Goal: Information Seeking & Learning: Find specific fact

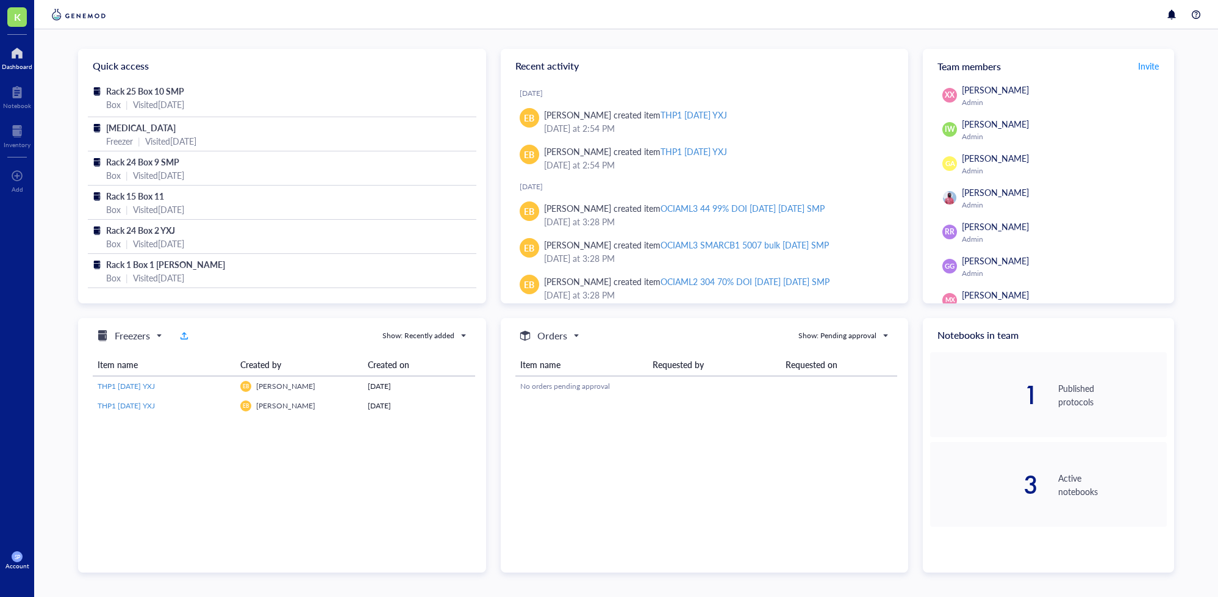
click at [12, 54] on div at bounding box center [17, 53] width 31 height 20
click at [14, 18] on span "K" at bounding box center [17, 16] width 7 height 15
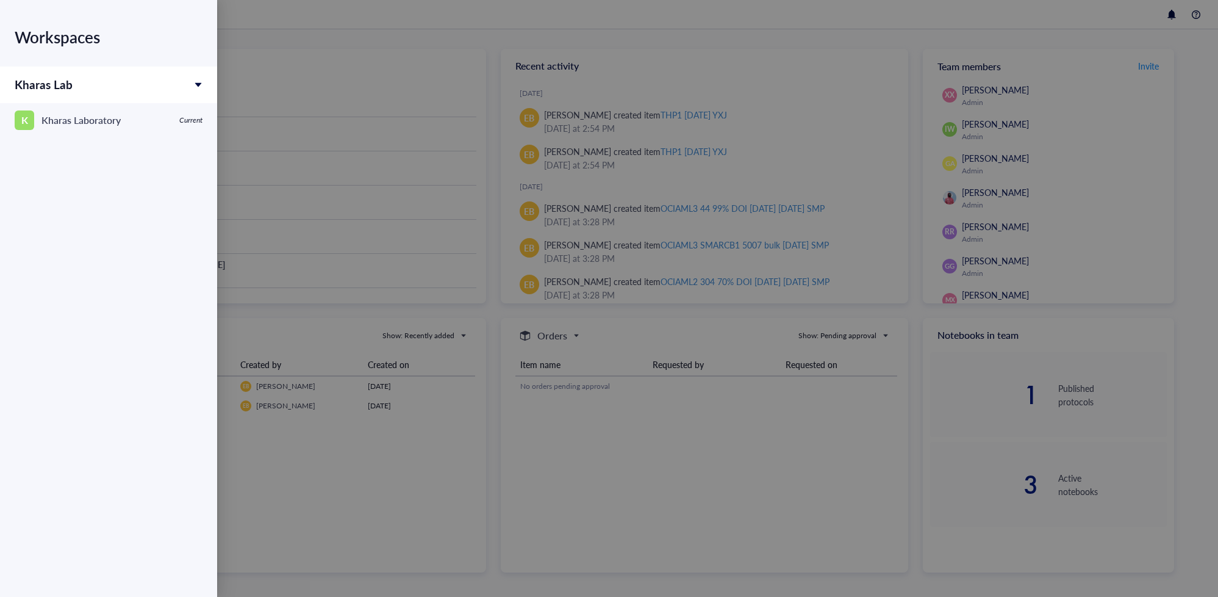
click at [367, 53] on div at bounding box center [609, 298] width 1218 height 597
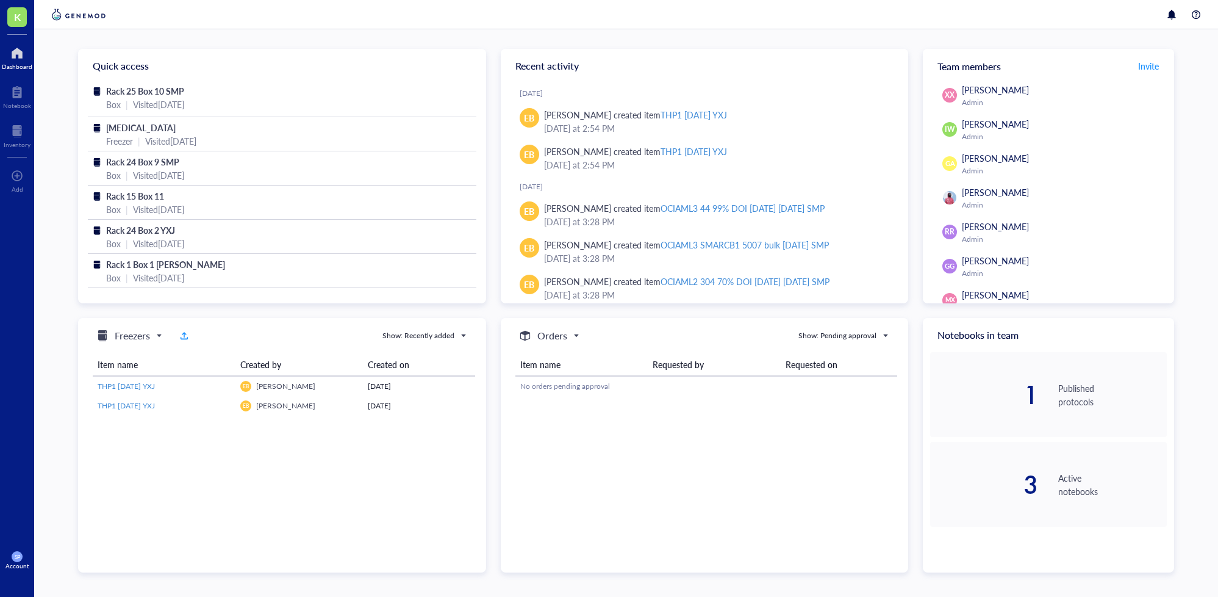
drag, startPoint x: 9, startPoint y: 59, endPoint x: 14, endPoint y: 65, distance: 8.2
click at [9, 59] on div at bounding box center [17, 53] width 31 height 20
click at [184, 96] on div "Rack 25 Box 10 SMP" at bounding box center [282, 90] width 352 height 13
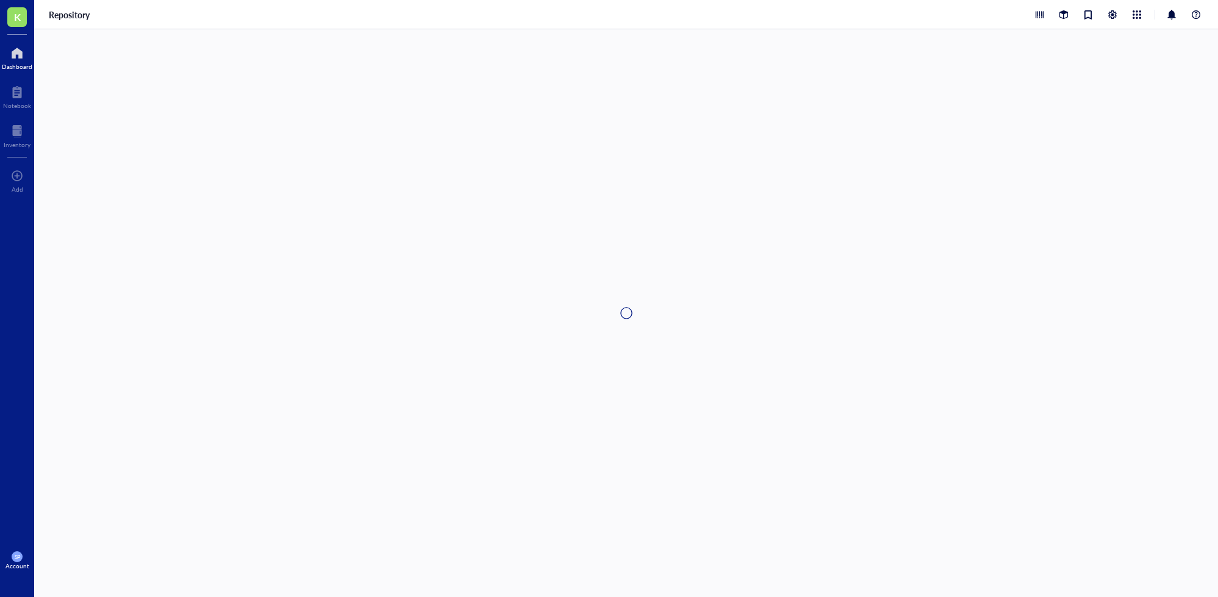
drag, startPoint x: 17, startPoint y: 57, endPoint x: 25, endPoint y: 71, distance: 16.1
click at [17, 57] on div at bounding box center [17, 53] width 31 height 20
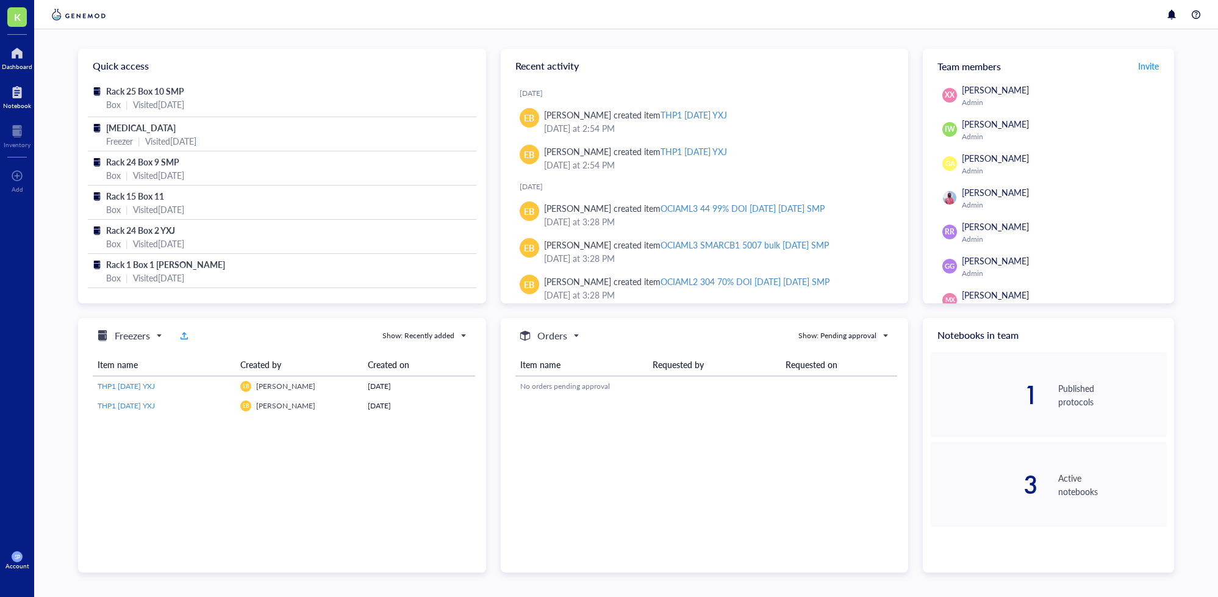
click at [15, 99] on div at bounding box center [17, 92] width 28 height 20
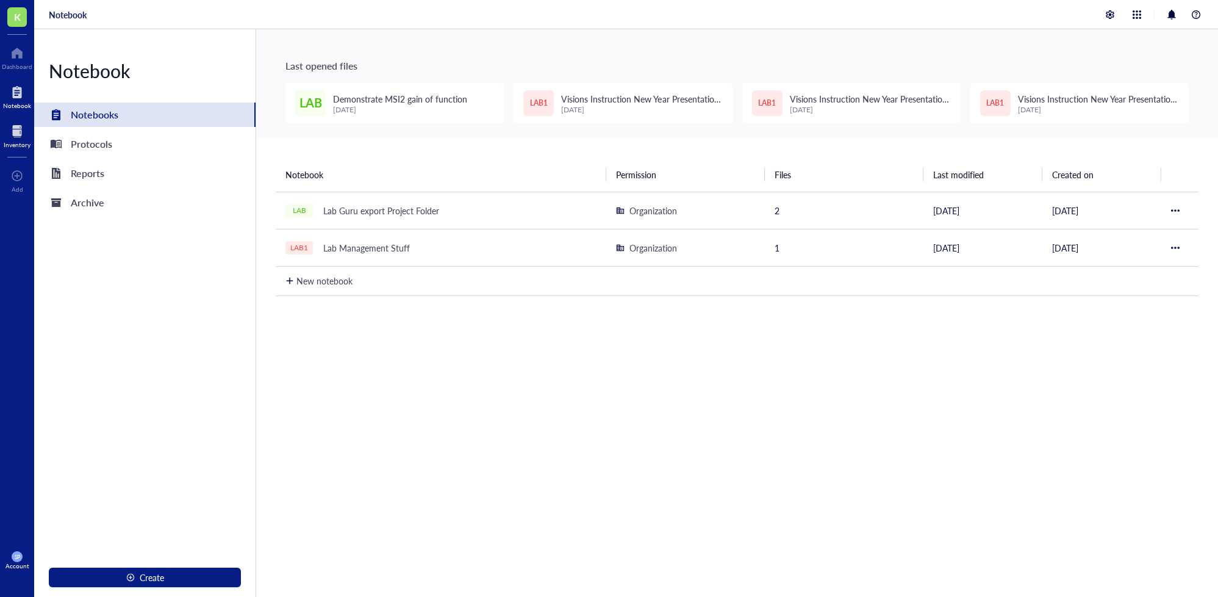
click at [14, 129] on div at bounding box center [17, 131] width 27 height 20
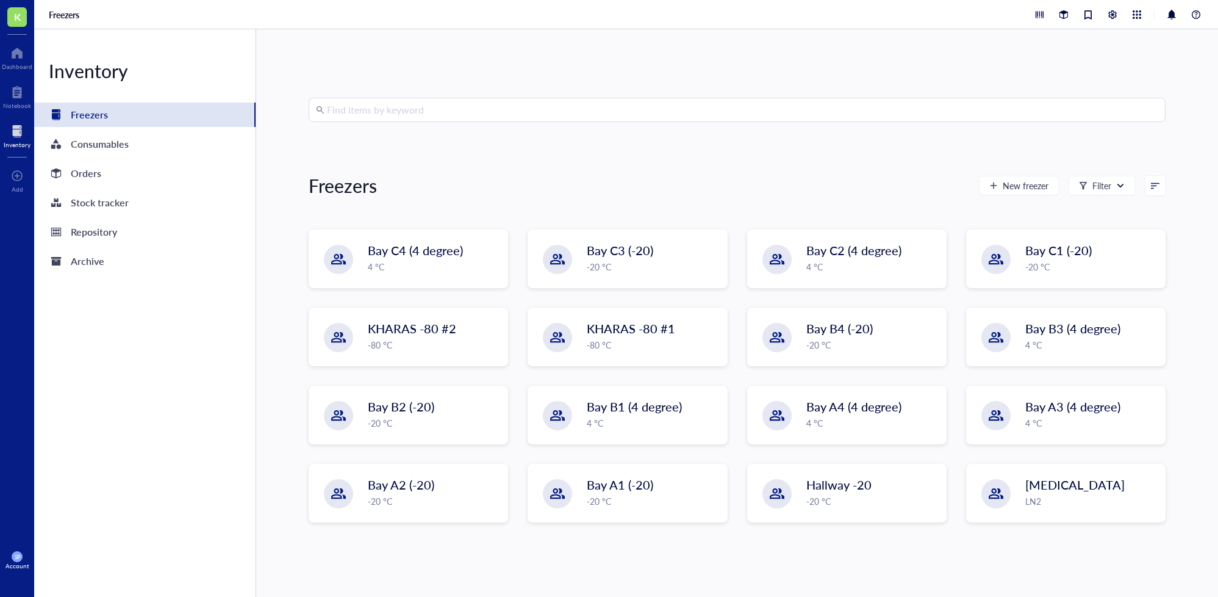
click at [350, 109] on input "search" at bounding box center [743, 109] width 832 height 23
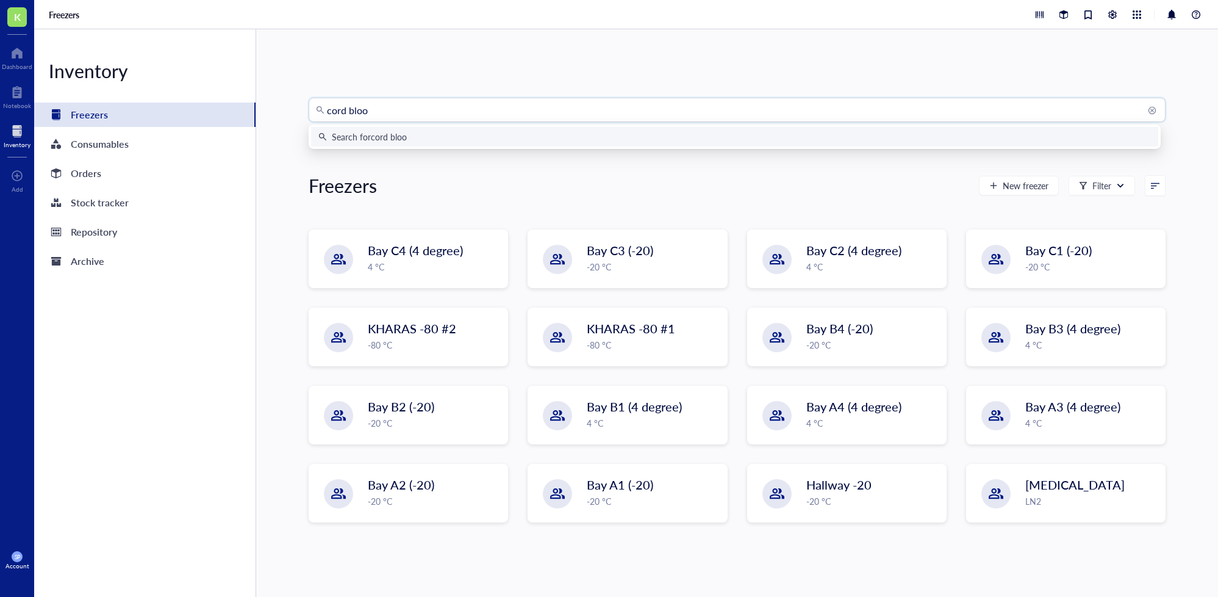
type input "cord blood"
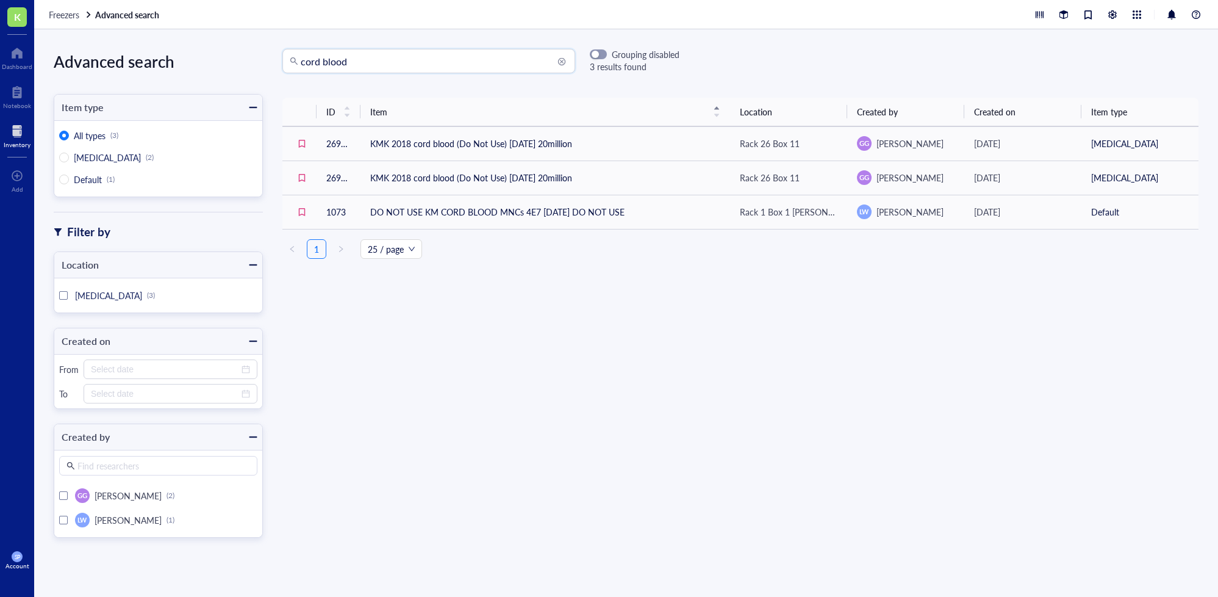
drag, startPoint x: 400, startPoint y: 65, endPoint x: 276, endPoint y: 61, distance: 123.3
click at [276, 61] on div "cord blood cord blood Grouping disabled 3 results found" at bounding box center [471, 61] width 417 height 24
type input "CD34"
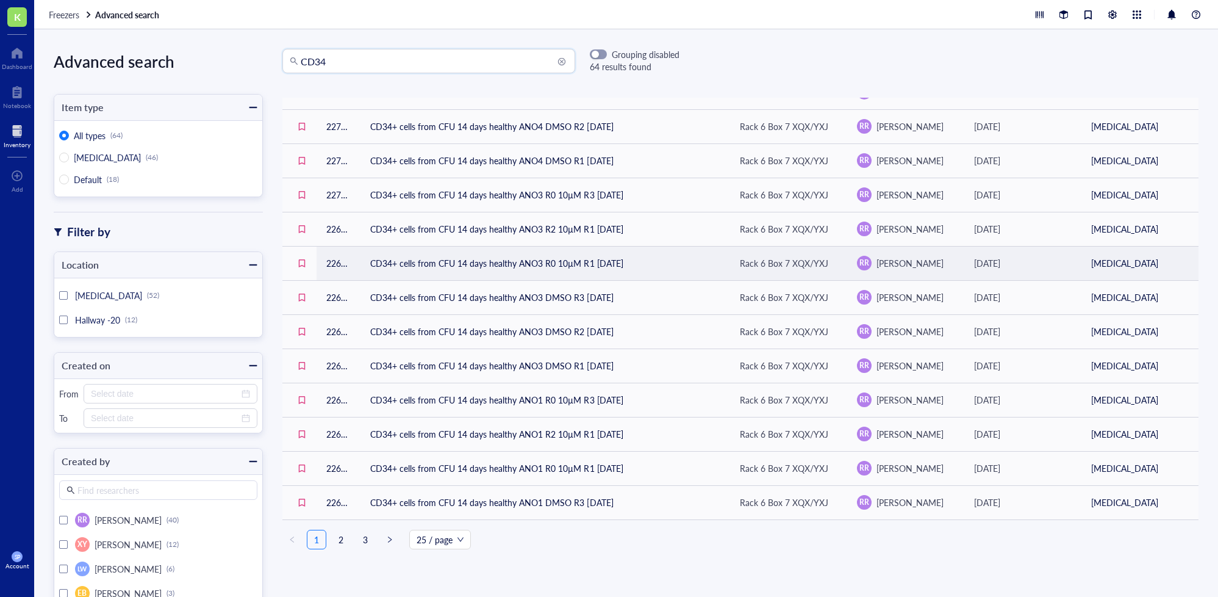
scroll to position [465, 0]
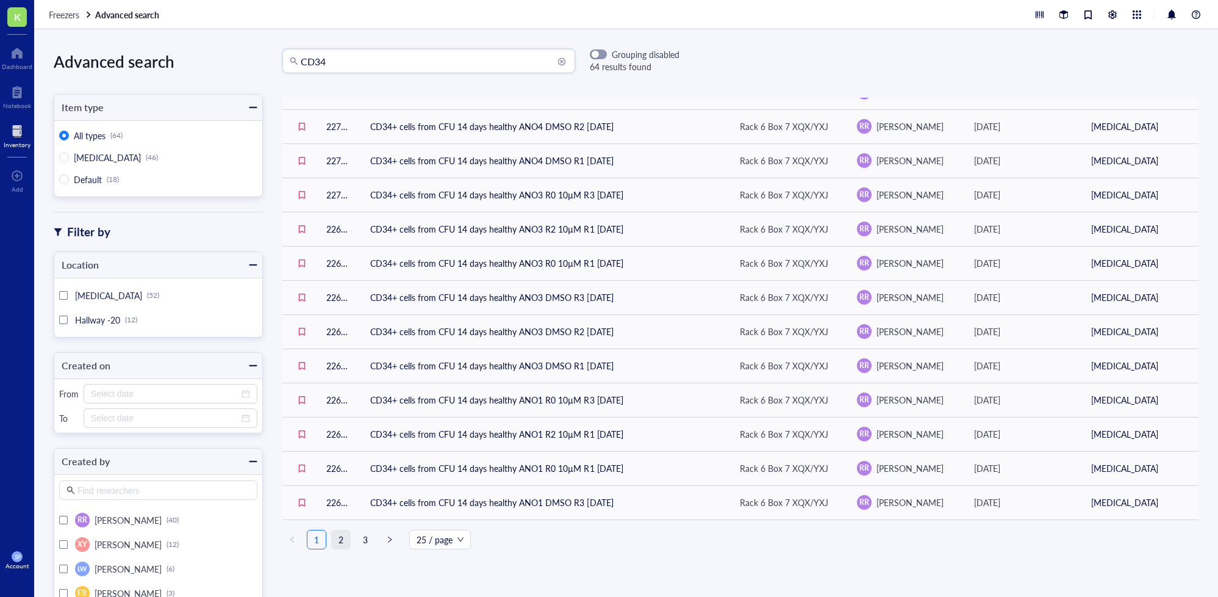
click at [340, 537] on link "2" at bounding box center [341, 539] width 18 height 18
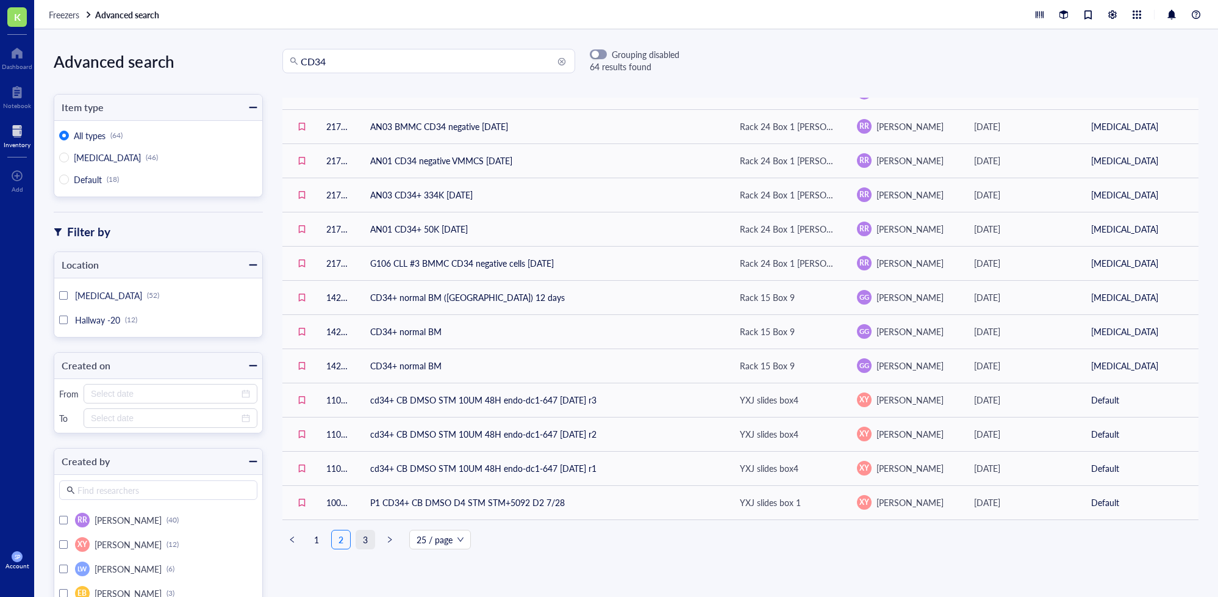
click at [365, 534] on link "3" at bounding box center [365, 539] width 18 height 18
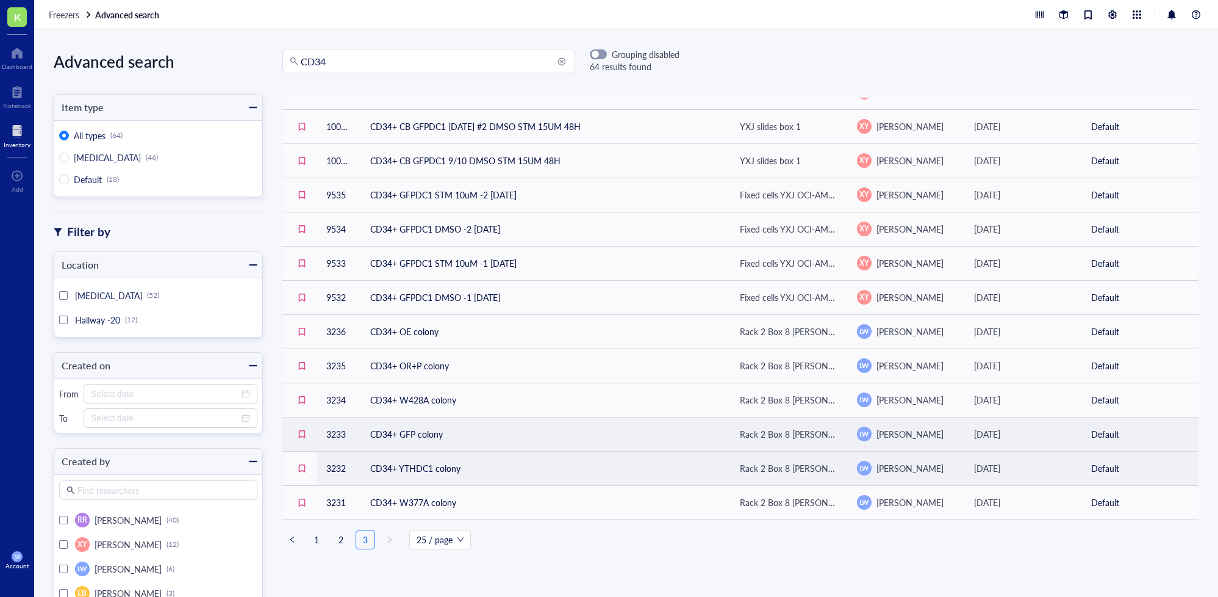
scroll to position [15, 0]
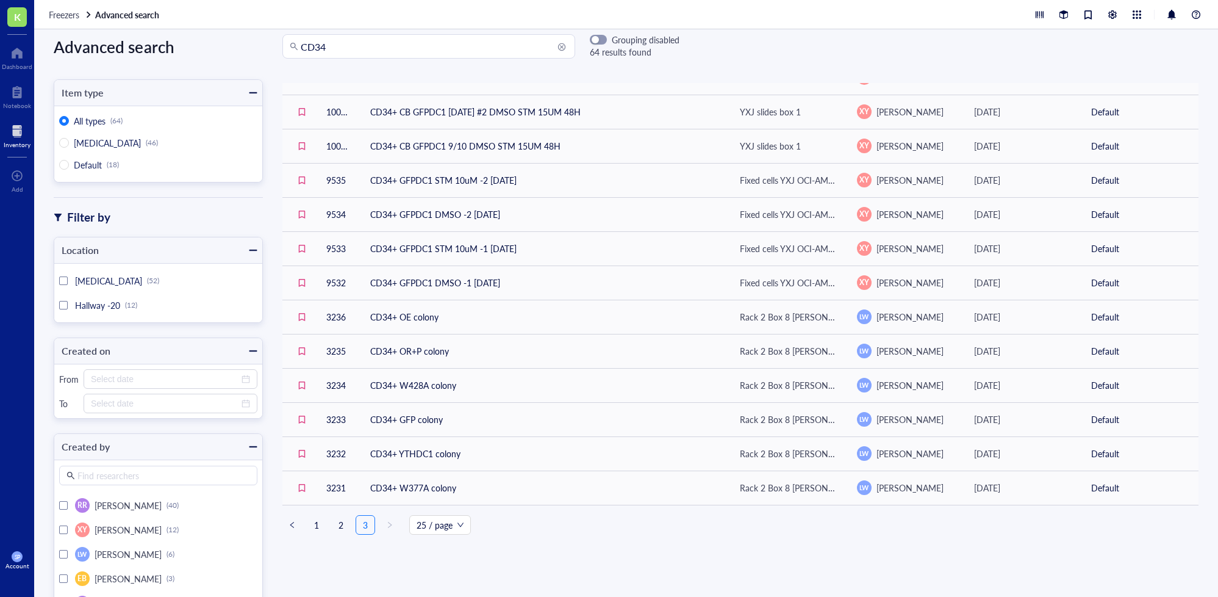
click at [339, 520] on link "2" at bounding box center [341, 524] width 18 height 18
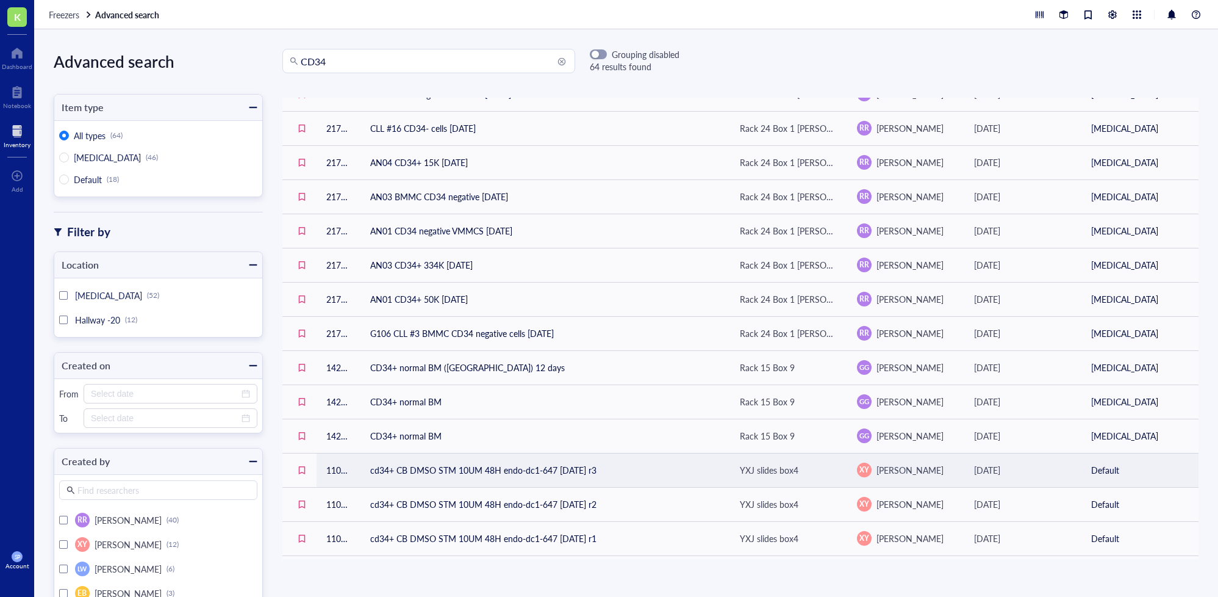
scroll to position [465, 0]
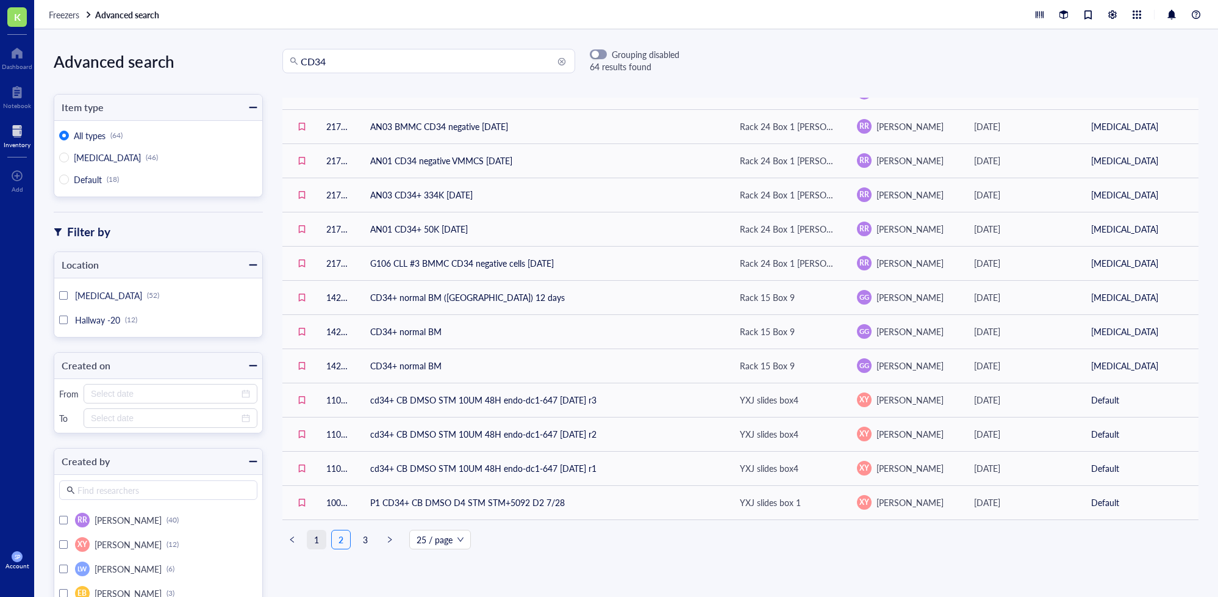
click at [317, 534] on link "1" at bounding box center [316, 539] width 18 height 18
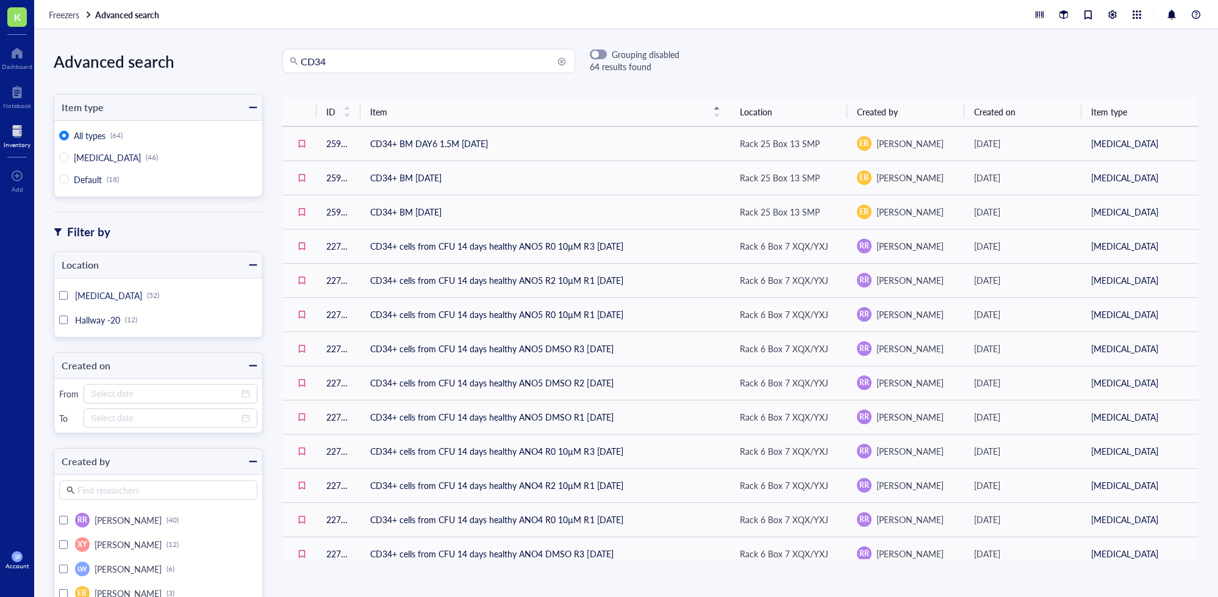
click at [766, 76] on div "CD34 Grouping disabled 64 results found ID Item Location Created by Created on …" at bounding box center [740, 313] width 955 height 528
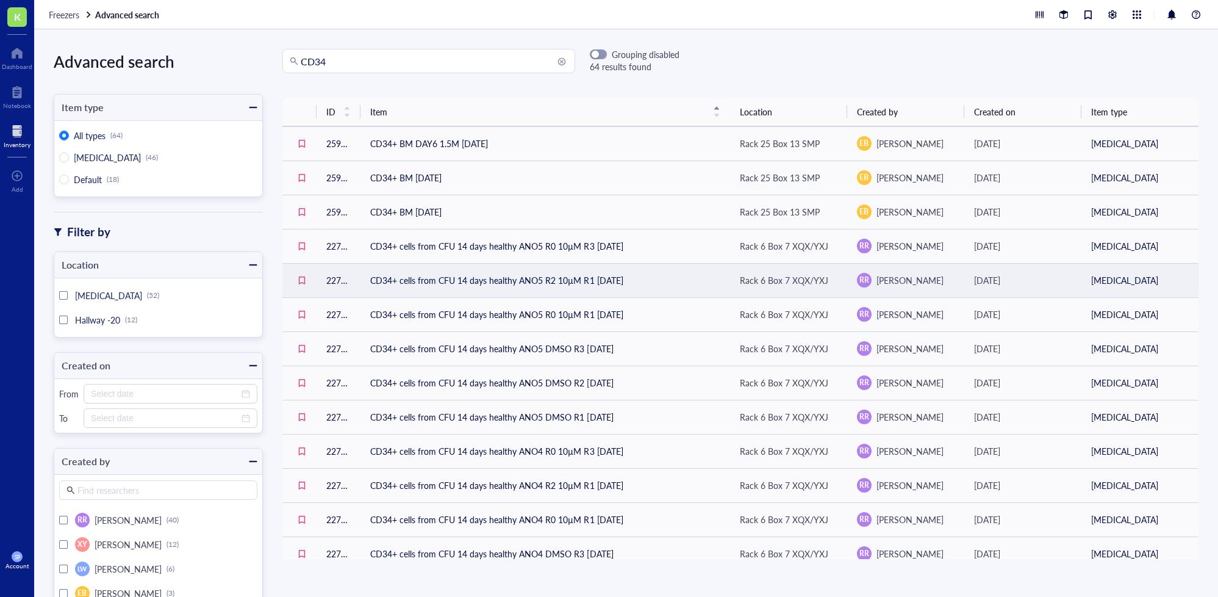
click at [505, 267] on td "CD34+ cells from CFU 14 days healthy ANO5 R2 10µM R1 [DATE]" at bounding box center [546, 280] width 370 height 34
